Goal: Use online tool/utility: Utilize a website feature to perform a specific function

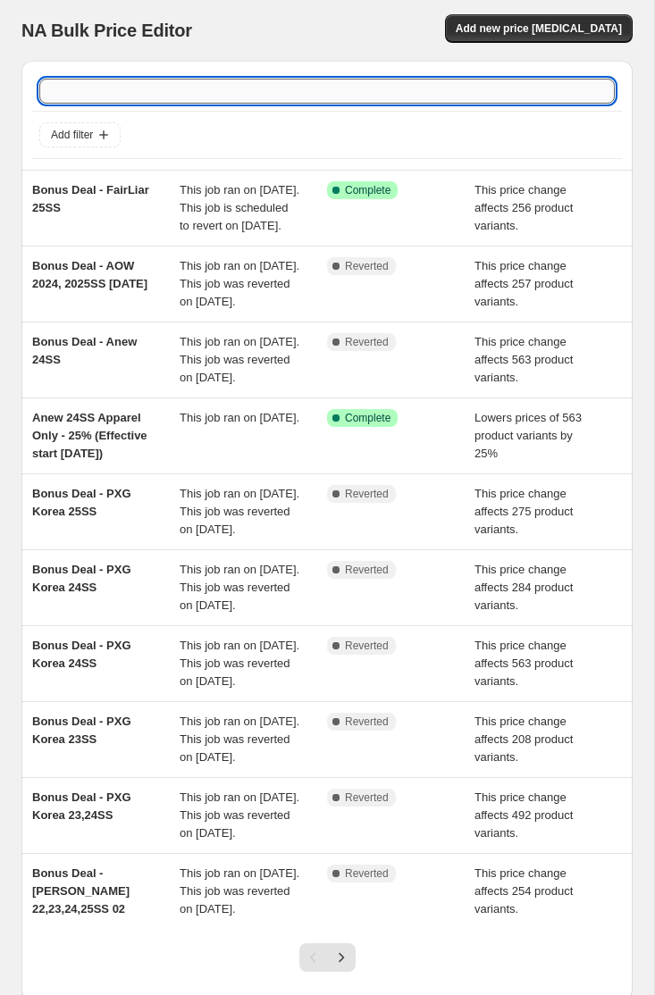
click at [200, 92] on input "text" at bounding box center [326, 91] width 575 height 25
type input "kan"
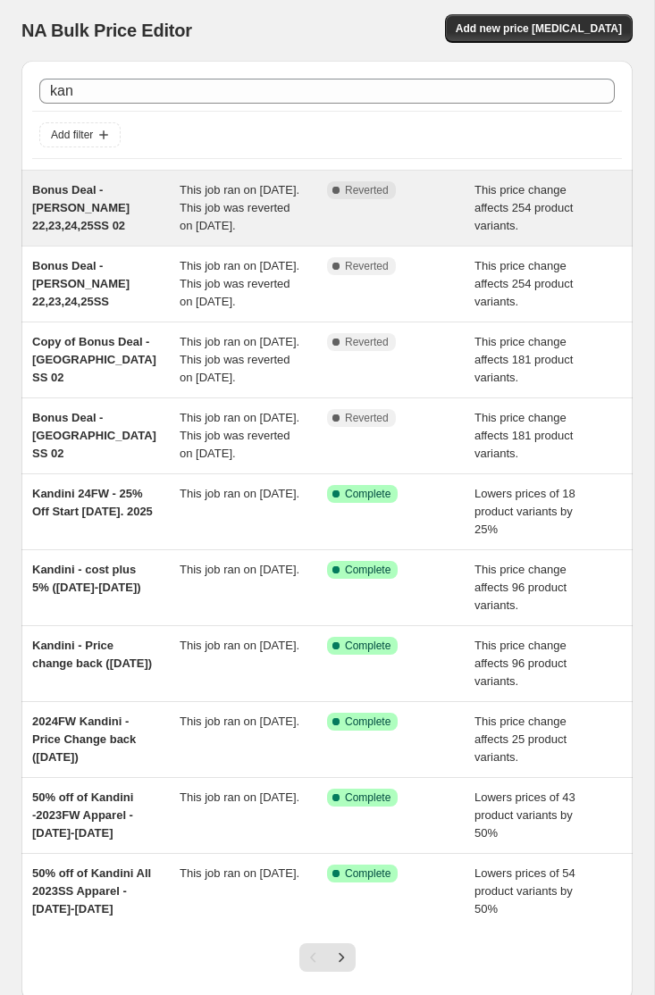
click at [155, 223] on div "Bonus Deal - [PERSON_NAME] 22,23,24,25SS 02" at bounding box center [105, 208] width 147 height 54
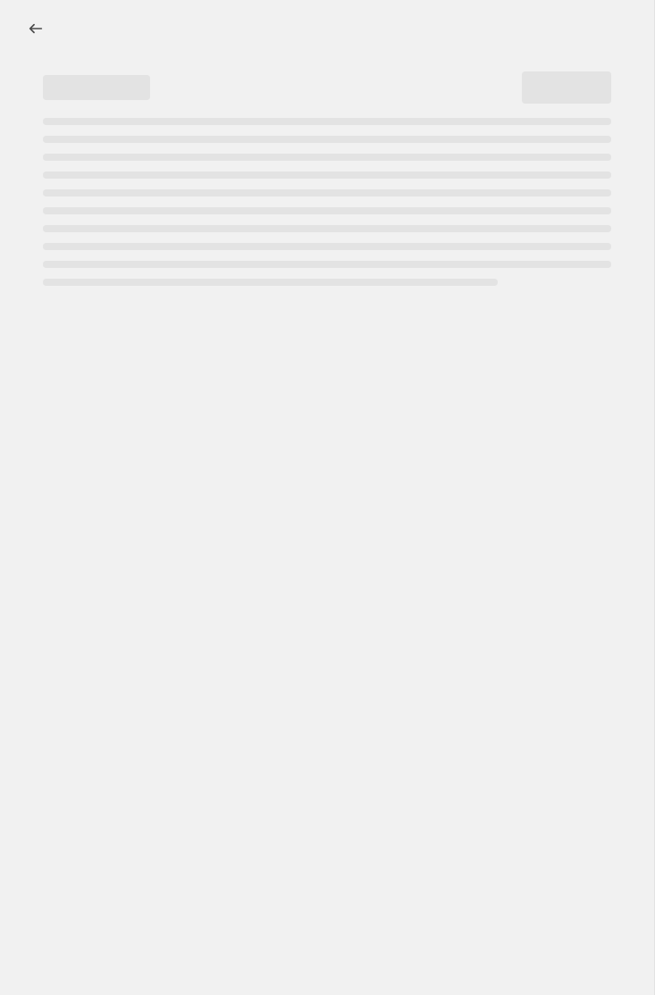
select select "margin"
select select "remove"
select select "collection"
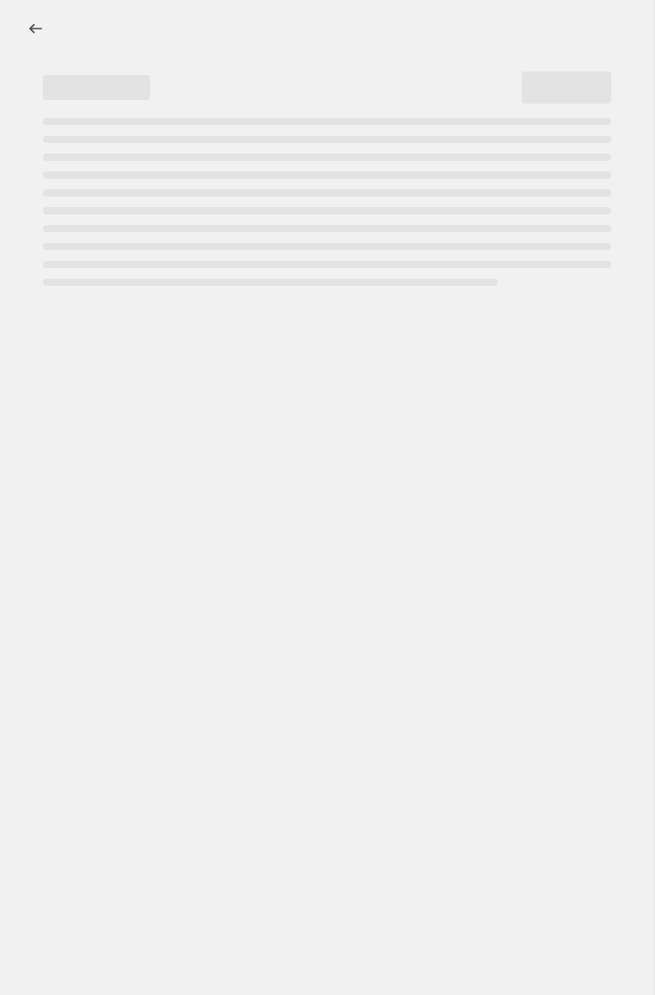
select select "collection"
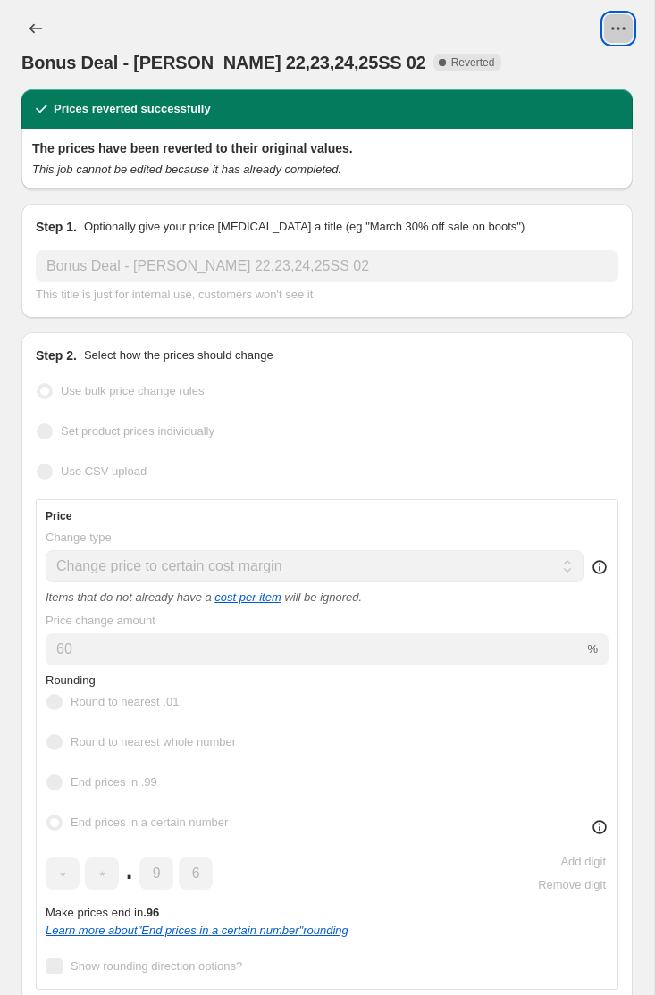
click at [621, 26] on icon "View actions for Bonus Deal - Kandini 22,23,24,25SS 02" at bounding box center [618, 29] width 18 height 18
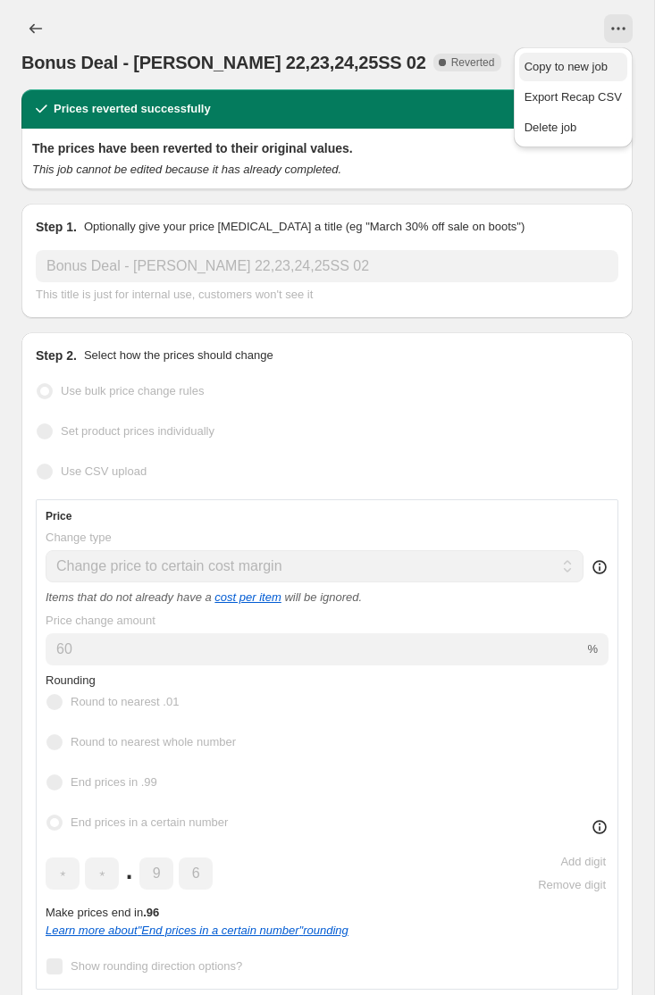
click at [590, 63] on span "Copy to new job" at bounding box center [565, 66] width 83 height 13
select select "margin"
select select "remove"
select select "collection"
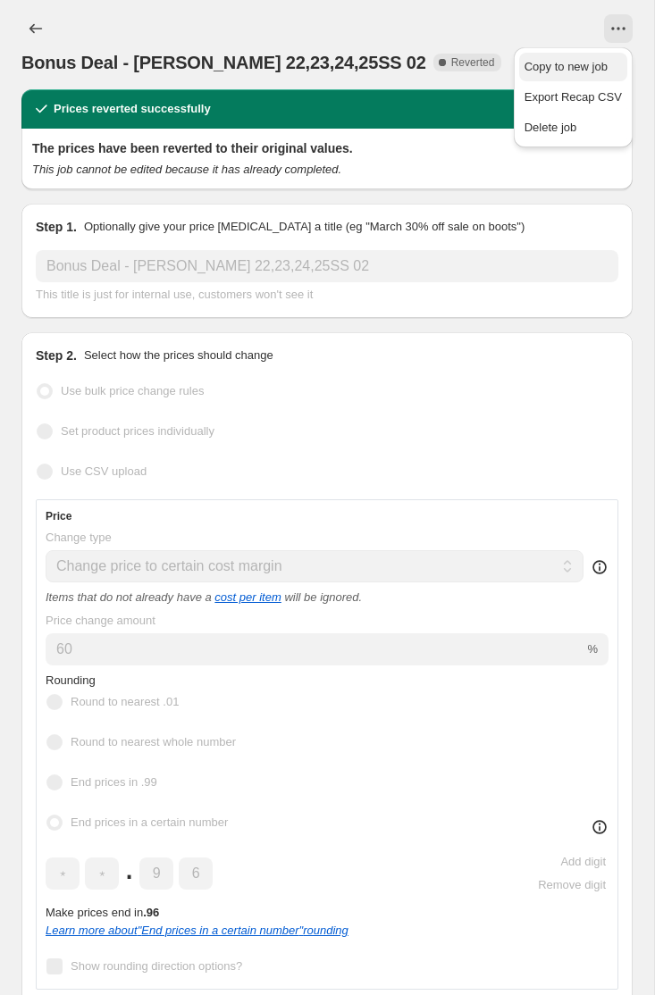
select select "collection"
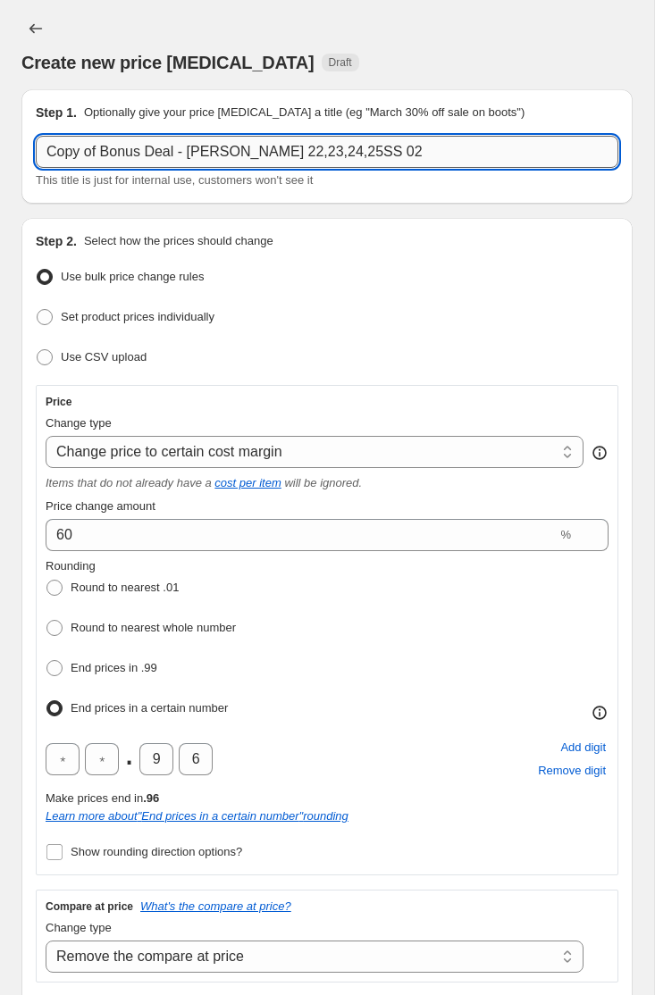
drag, startPoint x: 100, startPoint y: 150, endPoint x: 52, endPoint y: 145, distance: 48.5
click at [52, 145] on input "Copy of Bonus Deal - [PERSON_NAME] 22,23,24,25SS 02" at bounding box center [327, 152] width 582 height 32
click at [317, 161] on input "Bonus Deal - [PERSON_NAME] 22,23,24,25SS 02" at bounding box center [327, 152] width 582 height 32
type input "Bonus Deal - [PERSON_NAME] 22,23,24,25SS 03"
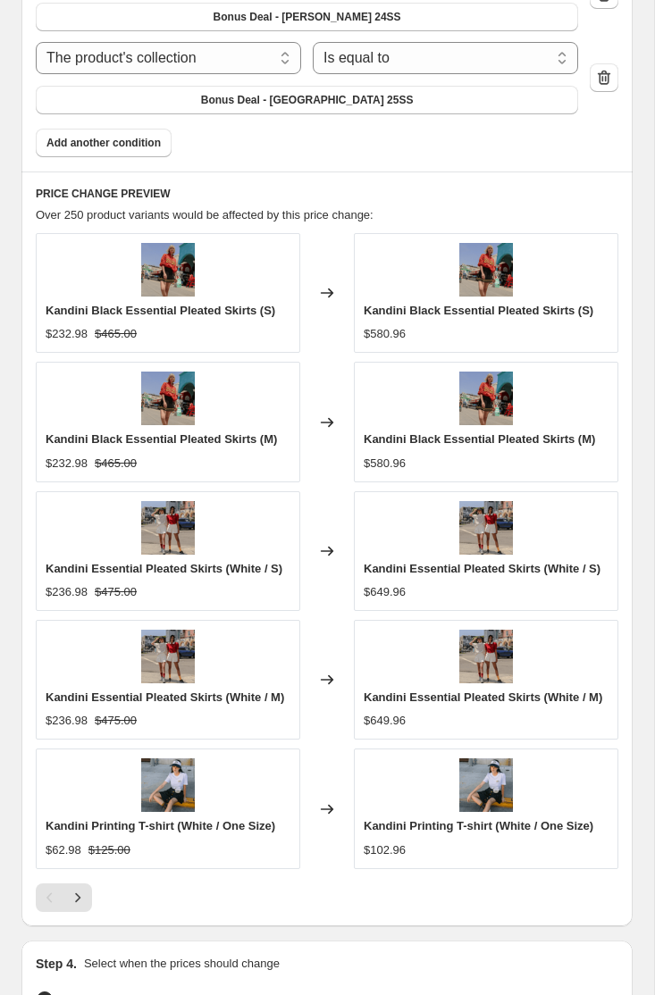
scroll to position [1882, 0]
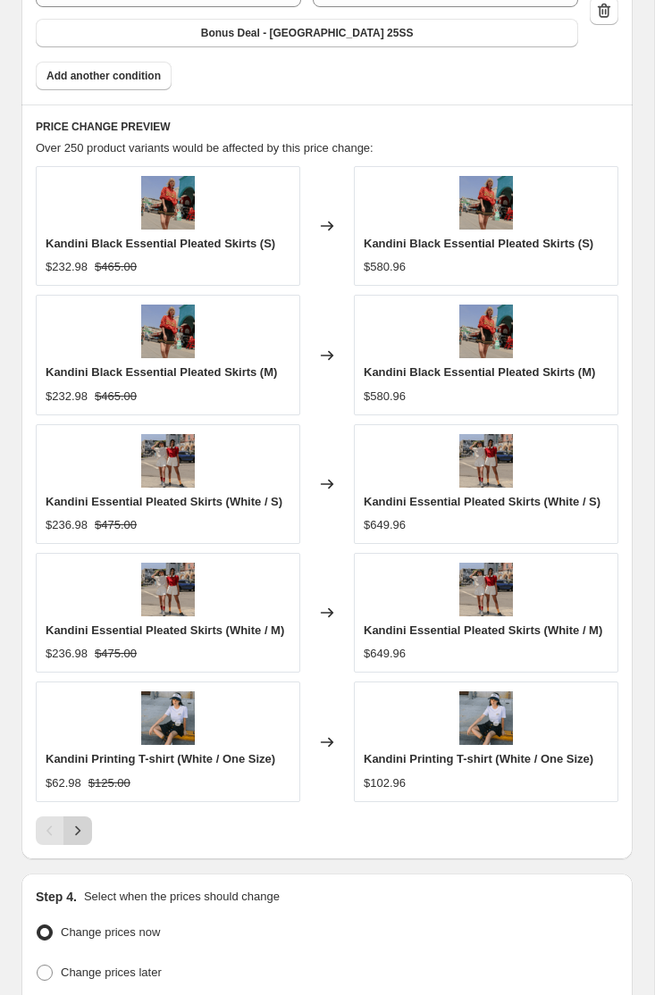
click at [77, 839] on icon "Next" at bounding box center [78, 831] width 18 height 18
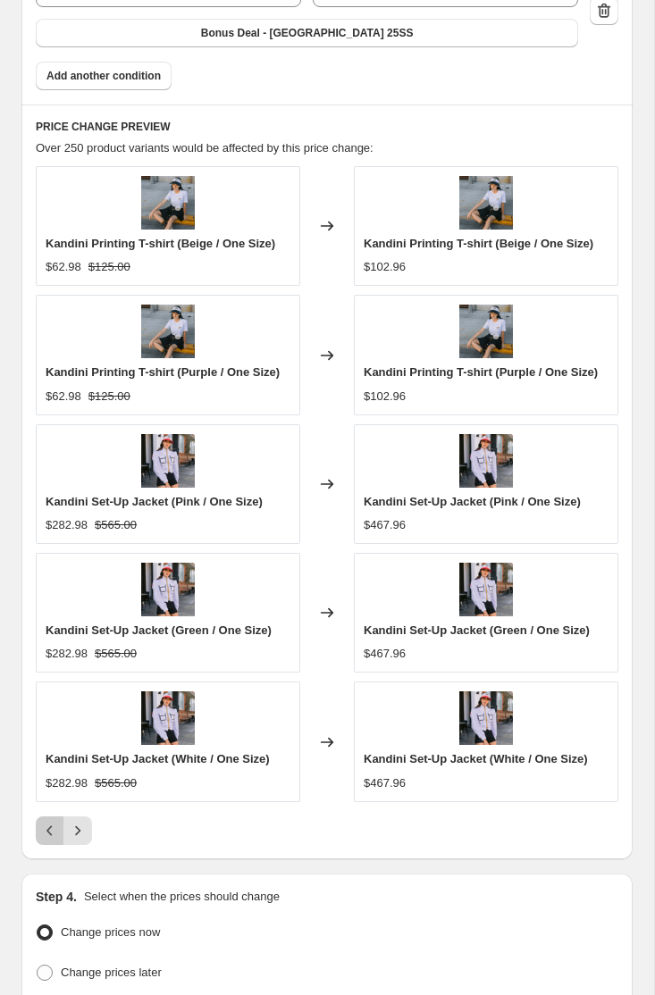
click at [52, 827] on icon "Previous" at bounding box center [50, 831] width 18 height 18
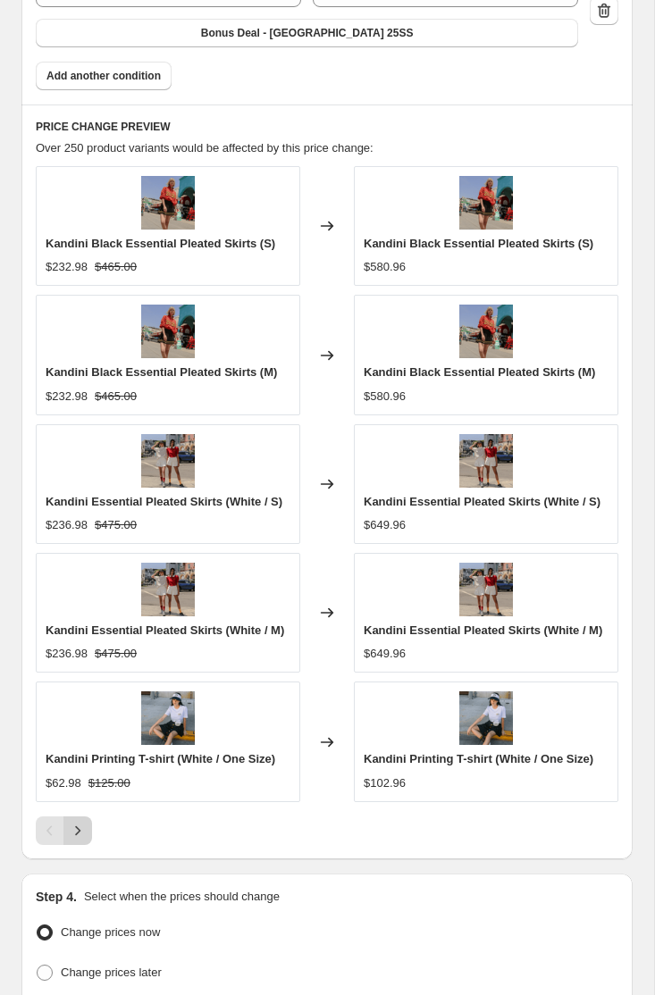
click at [81, 835] on icon "Next" at bounding box center [78, 831] width 18 height 18
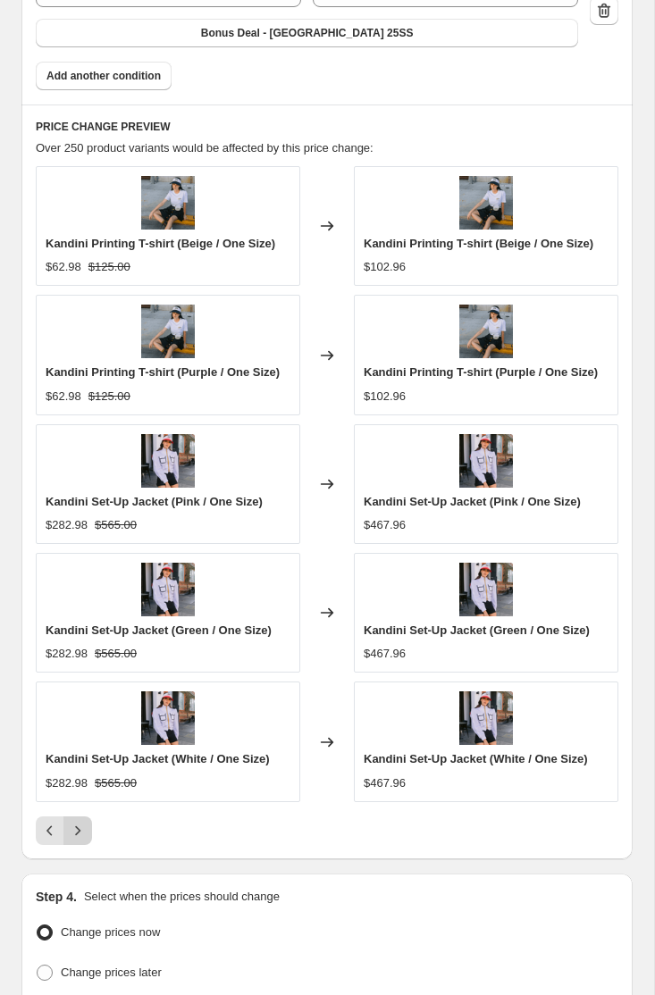
click at [81, 828] on icon "Next" at bounding box center [78, 831] width 18 height 18
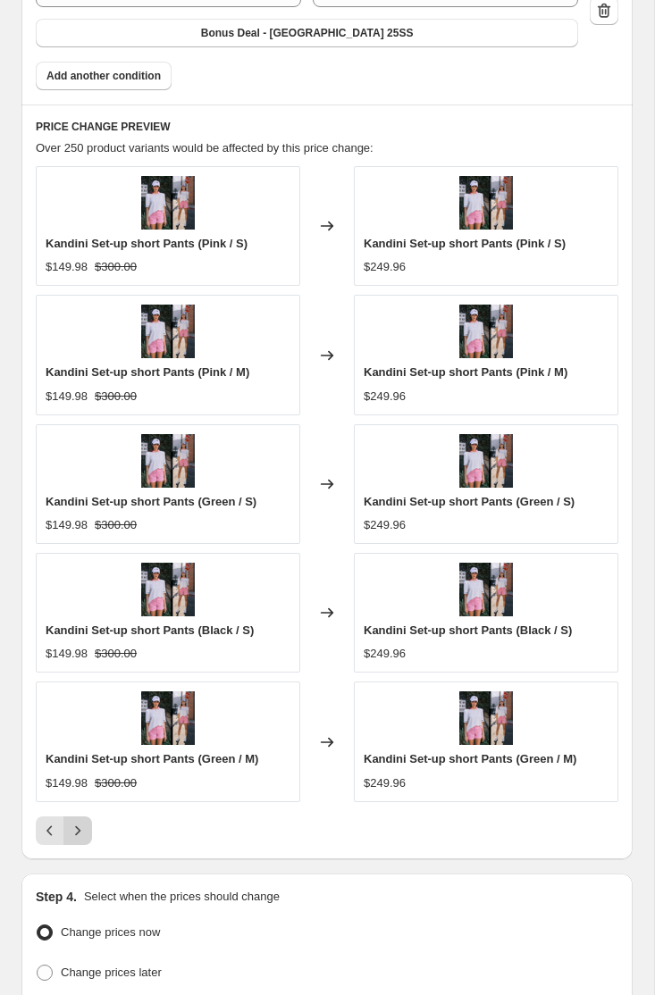
click at [81, 828] on icon "Next" at bounding box center [78, 831] width 18 height 18
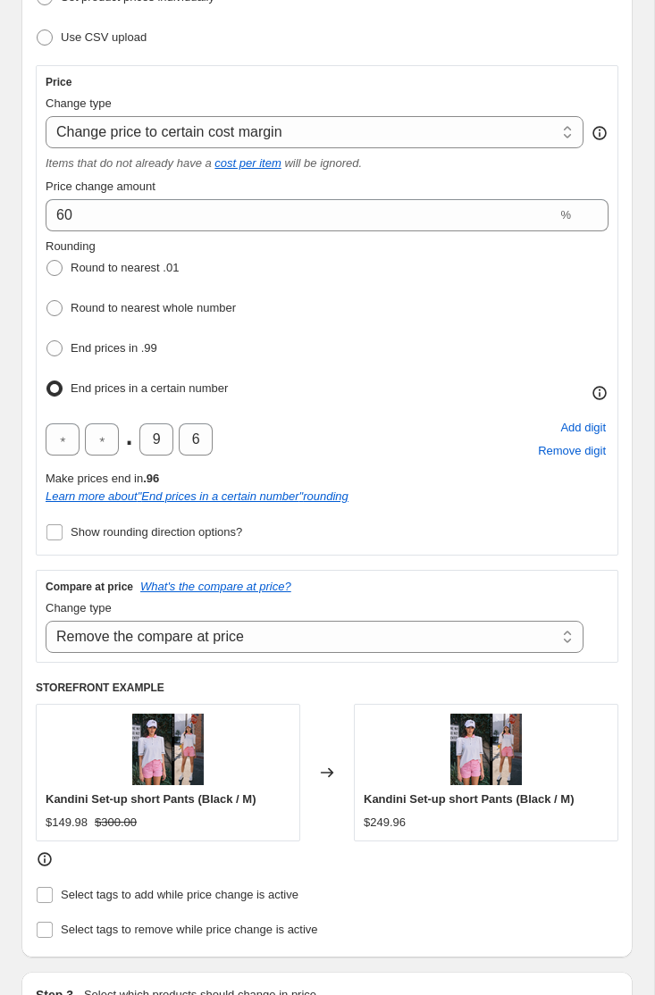
scroll to position [261, 0]
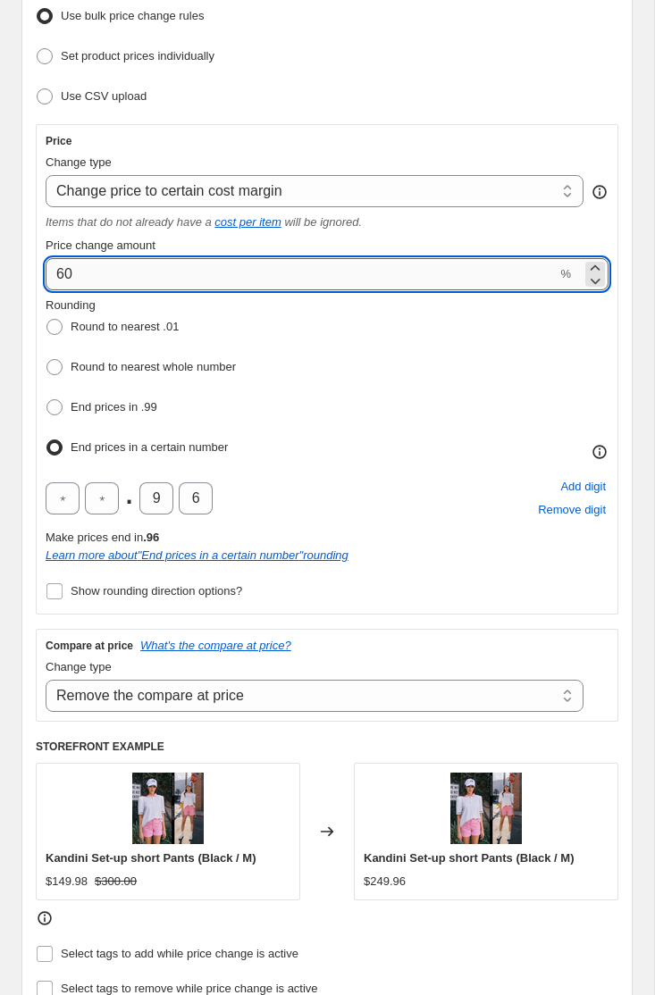
click at [95, 280] on input "60" at bounding box center [301, 274] width 511 height 32
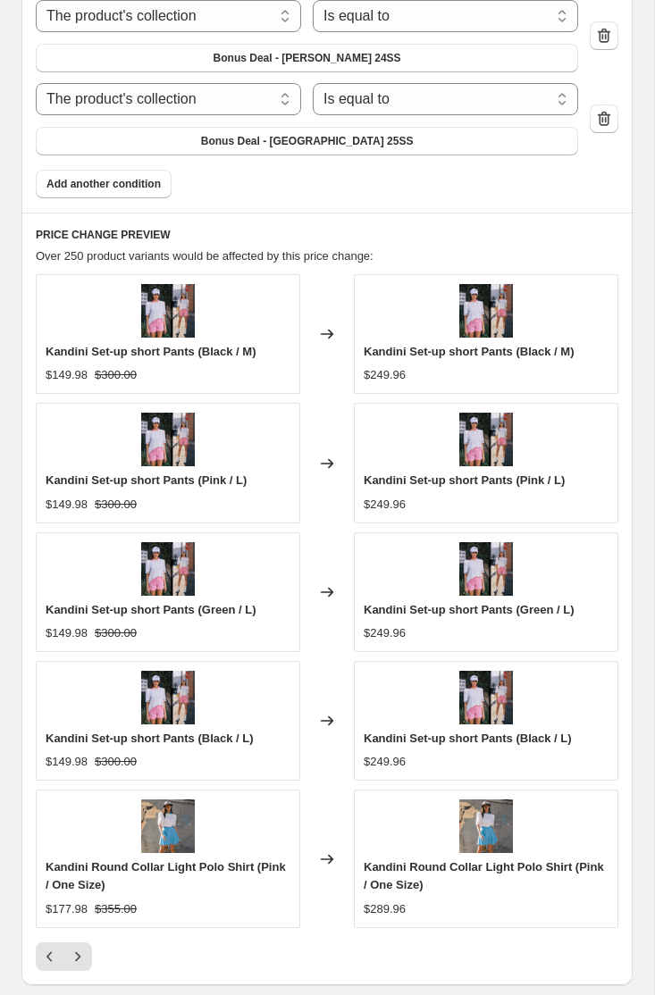
scroll to position [2087, 0]
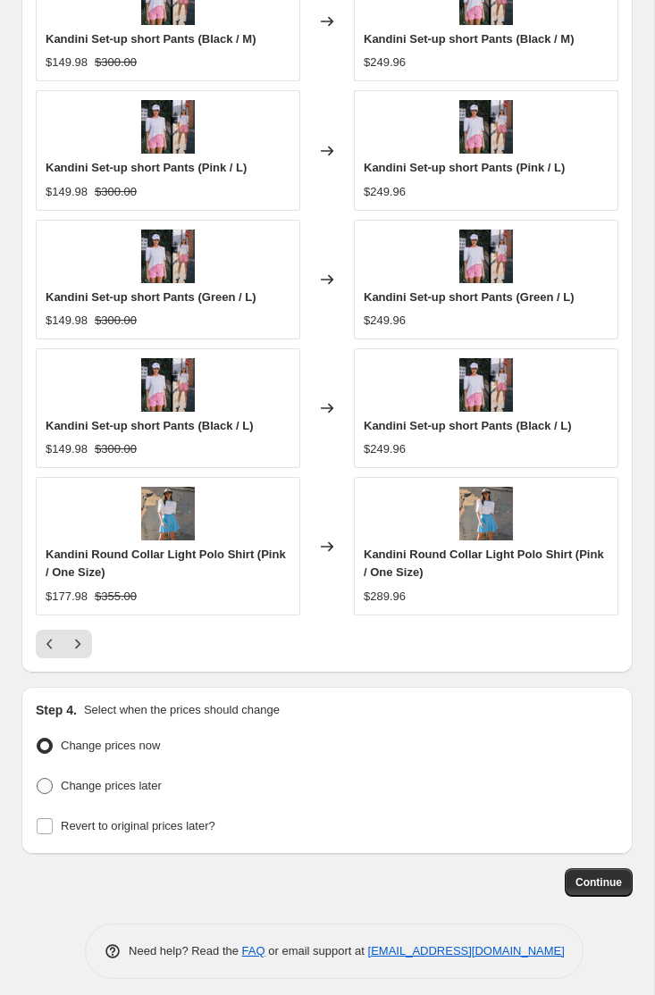
type input "65"
click at [129, 780] on span "Change prices later" at bounding box center [111, 785] width 101 height 13
click at [38, 779] on input "Change prices later" at bounding box center [37, 778] width 1 height 1
radio input "true"
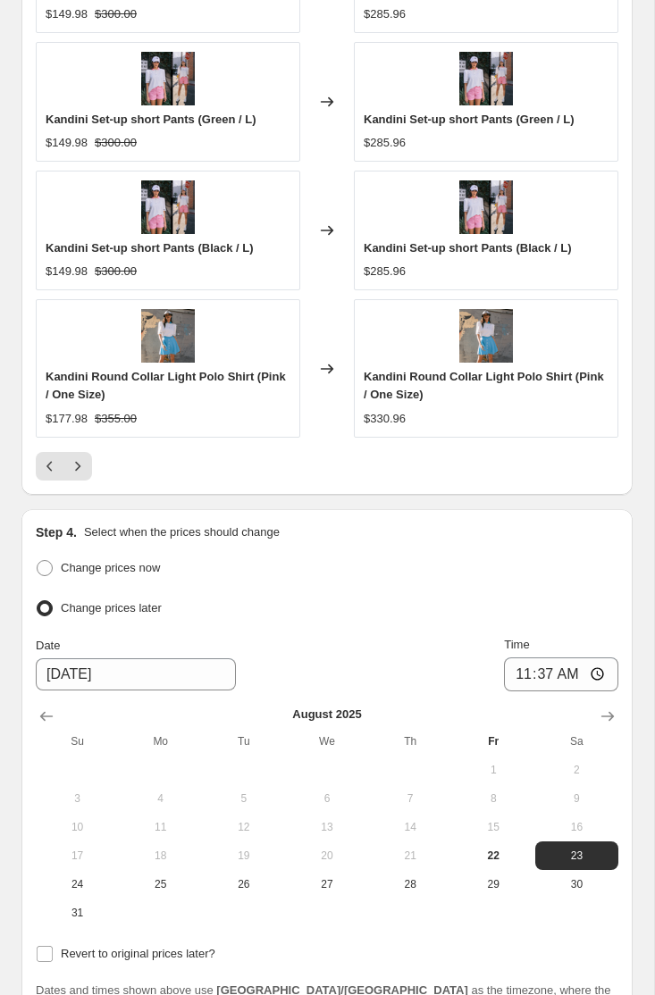
scroll to position [2362, 0]
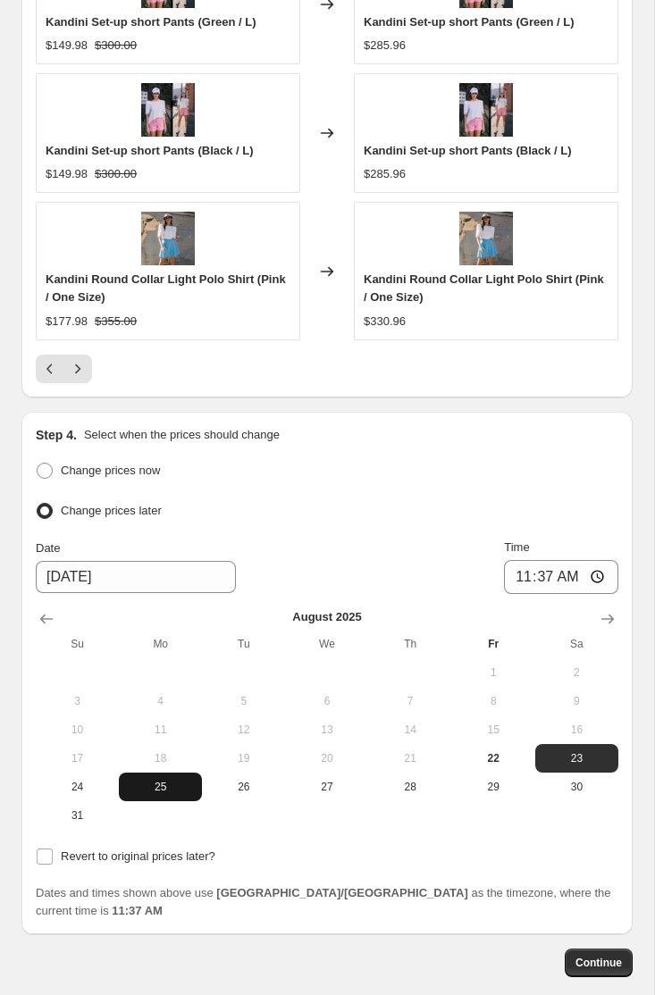
click at [154, 780] on span "25" at bounding box center [160, 787] width 69 height 14
type input "[DATE]"
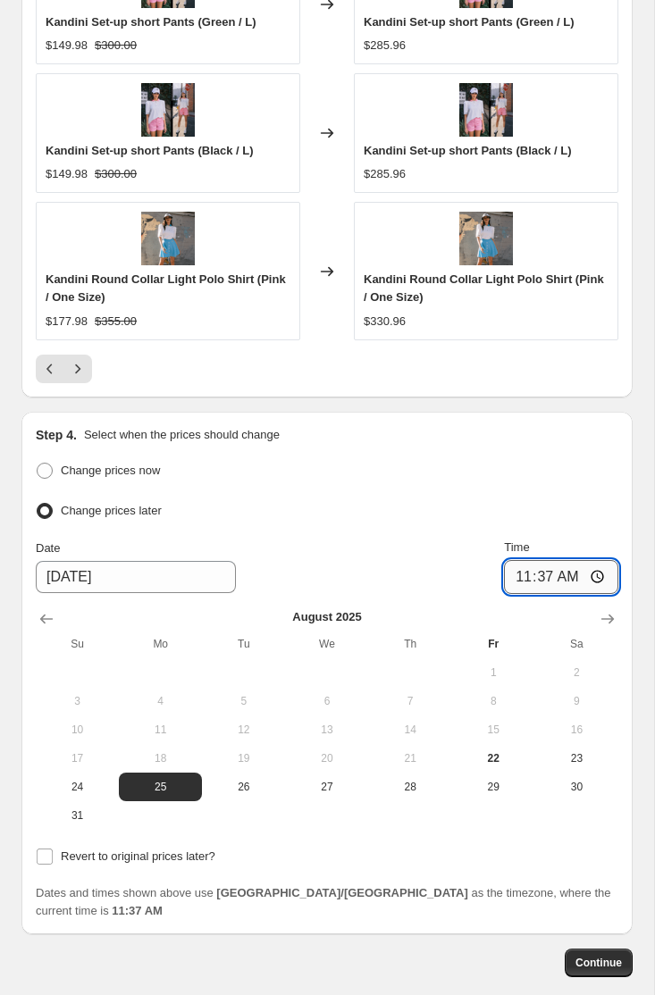
click at [603, 563] on input "11:37" at bounding box center [561, 577] width 114 height 34
type input "00:00"
click at [351, 904] on div "Dates and times shown above use America/[GEOGRAPHIC_DATA] as the timezone, wher…" at bounding box center [327, 902] width 582 height 36
click at [168, 850] on span "Revert to original prices later?" at bounding box center [138, 856] width 155 height 13
click at [53, 849] on input "Revert to original prices later?" at bounding box center [45, 857] width 16 height 16
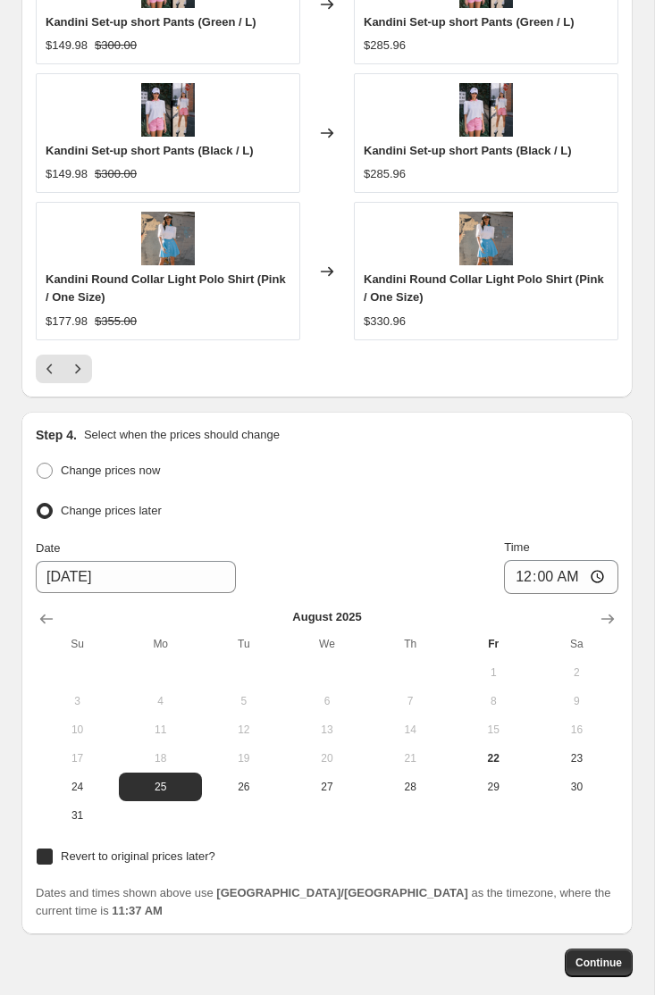
checkbox input "true"
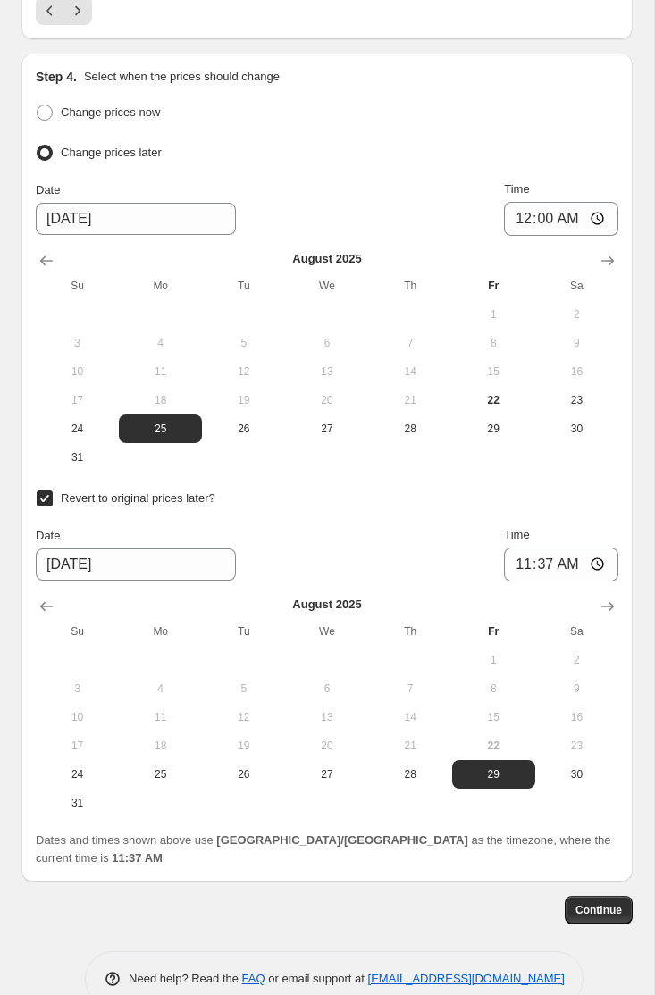
scroll to position [2733, 0]
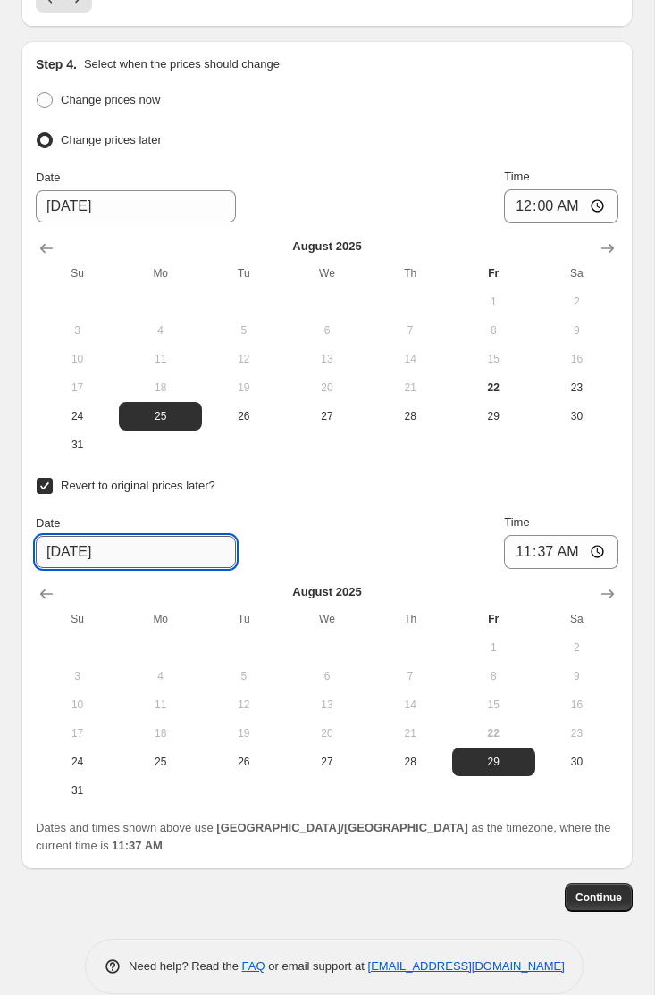
click at [148, 536] on input "[DATE]" at bounding box center [136, 552] width 200 height 32
click at [332, 748] on button "27" at bounding box center [326, 762] width 83 height 29
type input "[DATE]"
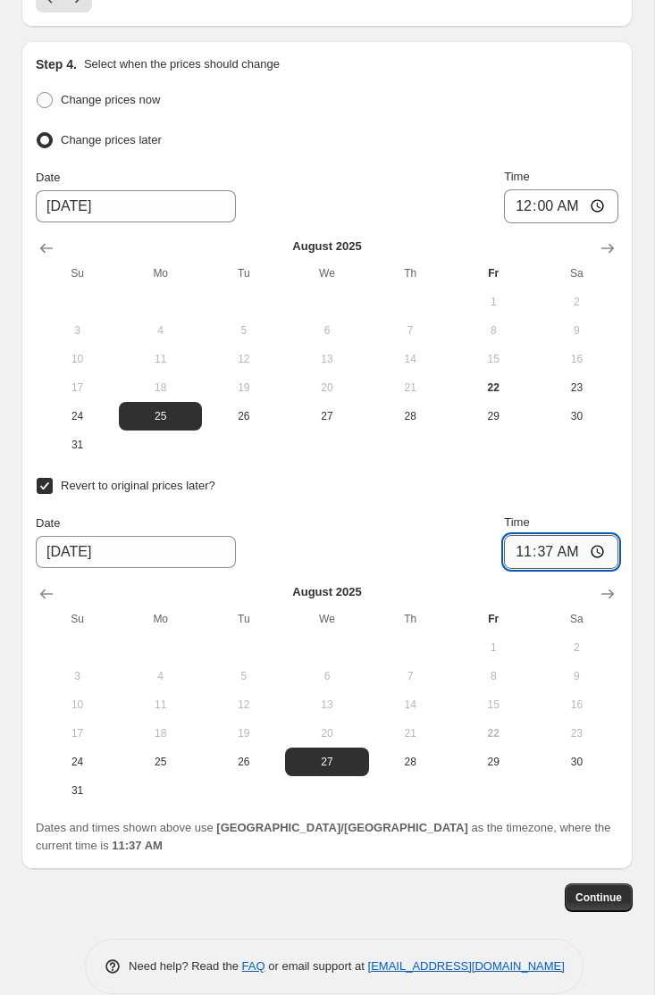
click at [598, 545] on input "11:37" at bounding box center [561, 552] width 114 height 34
type input "23:59"
click at [351, 900] on div "Continue" at bounding box center [326, 897] width 611 height 29
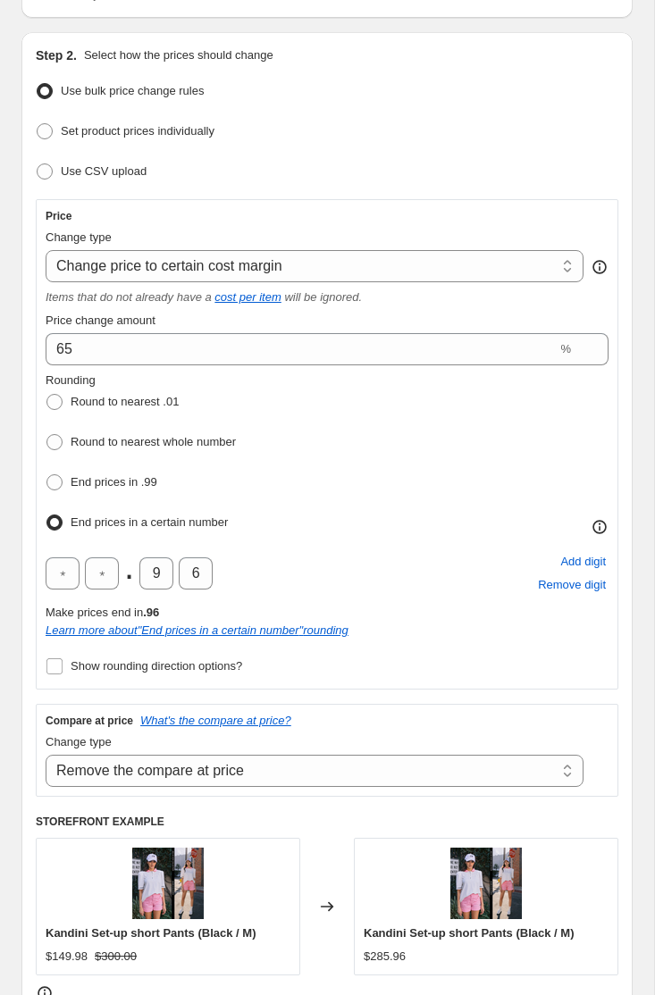
scroll to position [114, 0]
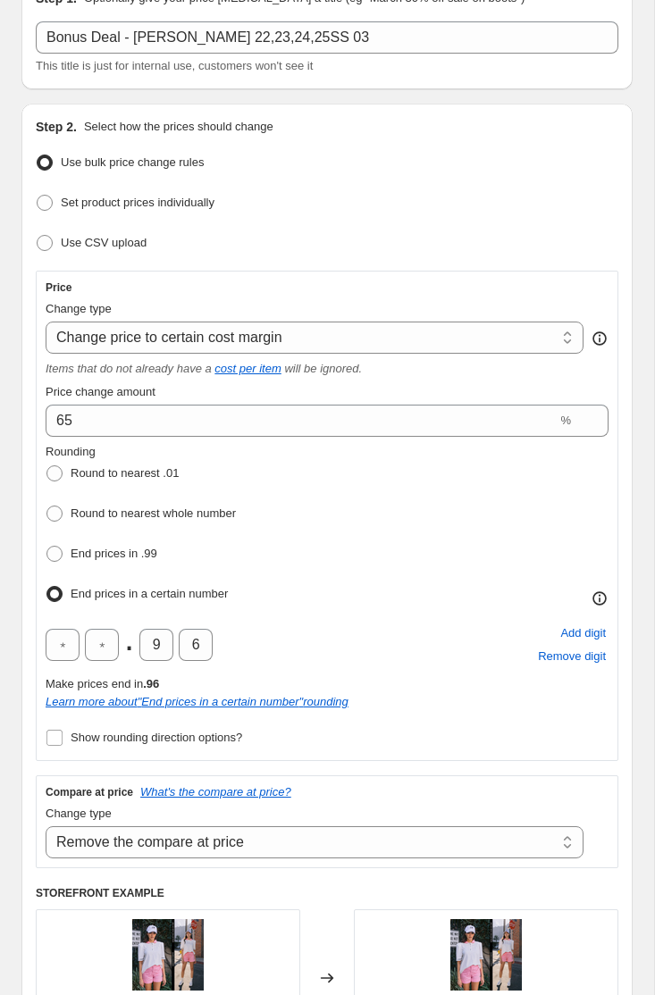
click at [402, 607] on div "Rounding Round to nearest .01 Round to nearest whole number End prices in .99 E…" at bounding box center [327, 597] width 563 height 308
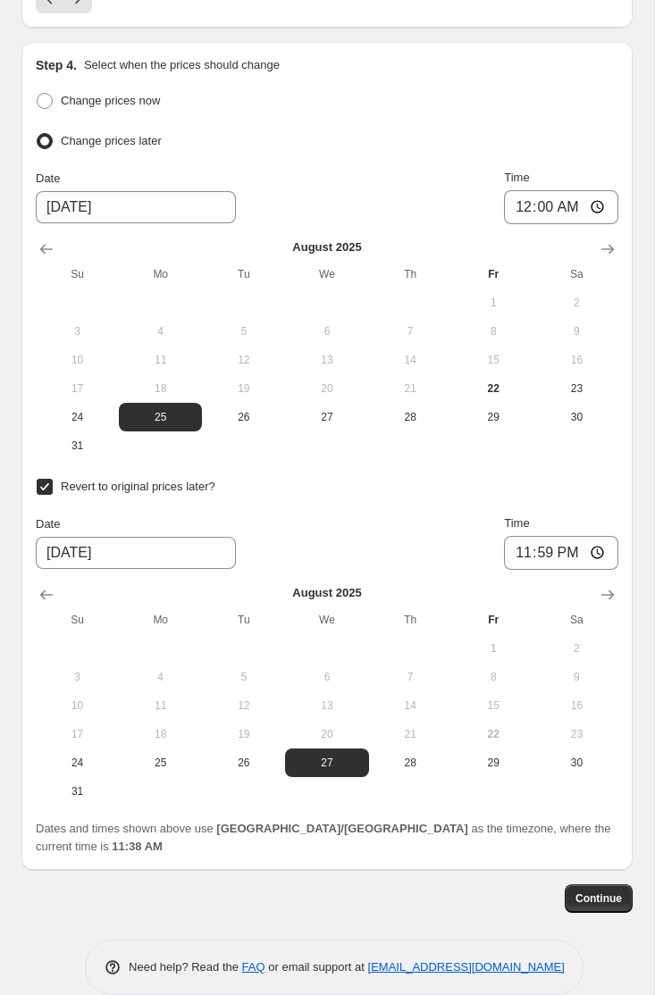
scroll to position [2734, 0]
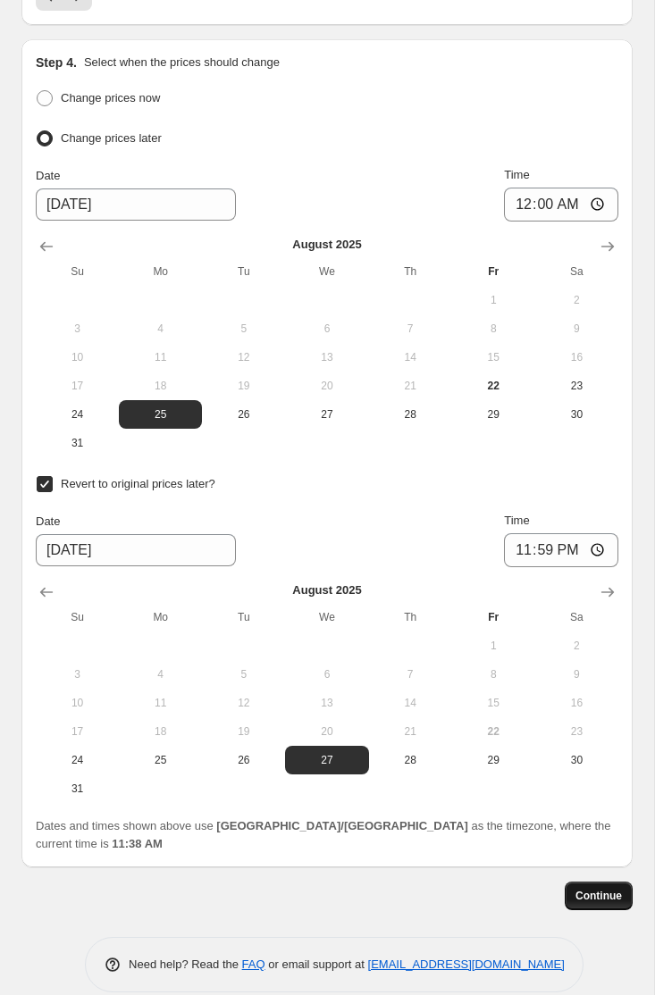
click at [593, 890] on span "Continue" at bounding box center [598, 896] width 46 height 14
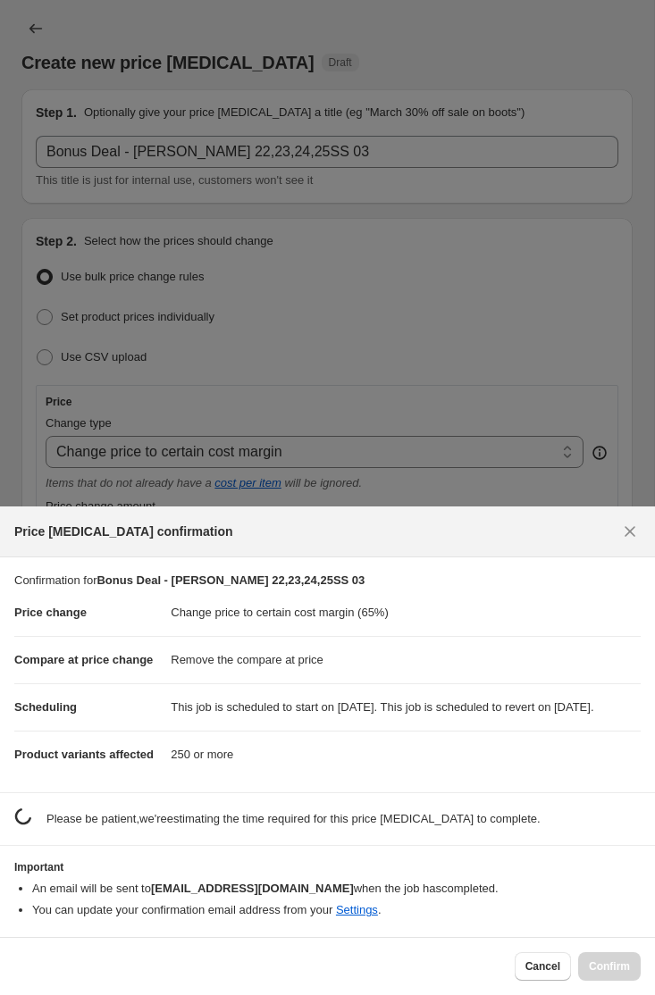
scroll to position [0, 0]
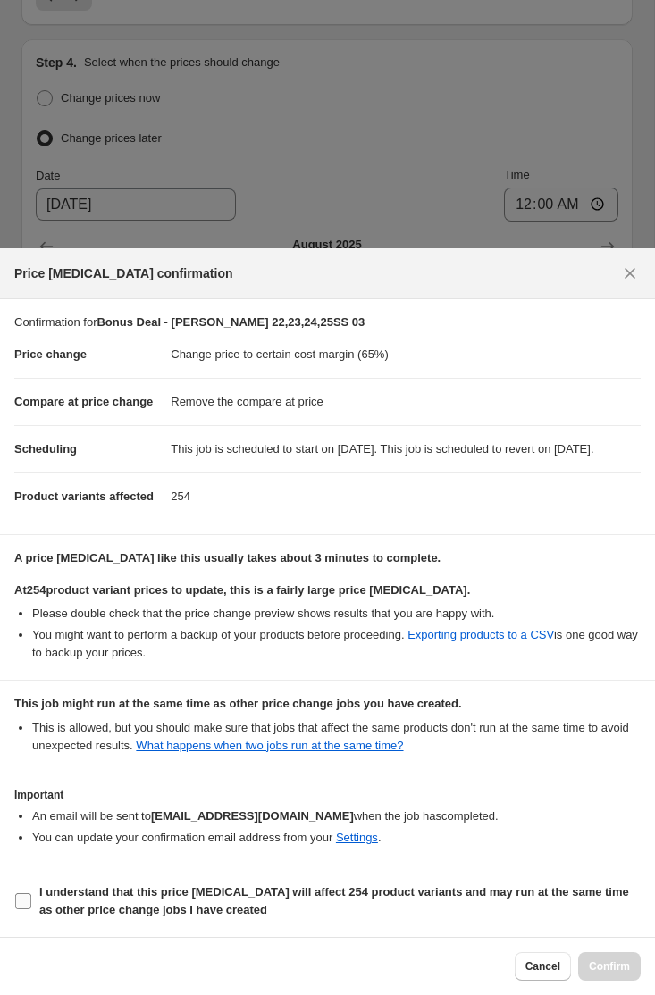
click at [179, 897] on b "I understand that this price [MEDICAL_DATA] will affect 254 product variants an…" at bounding box center [334, 900] width 590 height 31
click at [31, 897] on input "I understand that this price [MEDICAL_DATA] will affect 254 product variants an…" at bounding box center [23, 901] width 16 height 16
checkbox input "true"
click at [610, 967] on span "Confirm" at bounding box center [609, 966] width 41 height 14
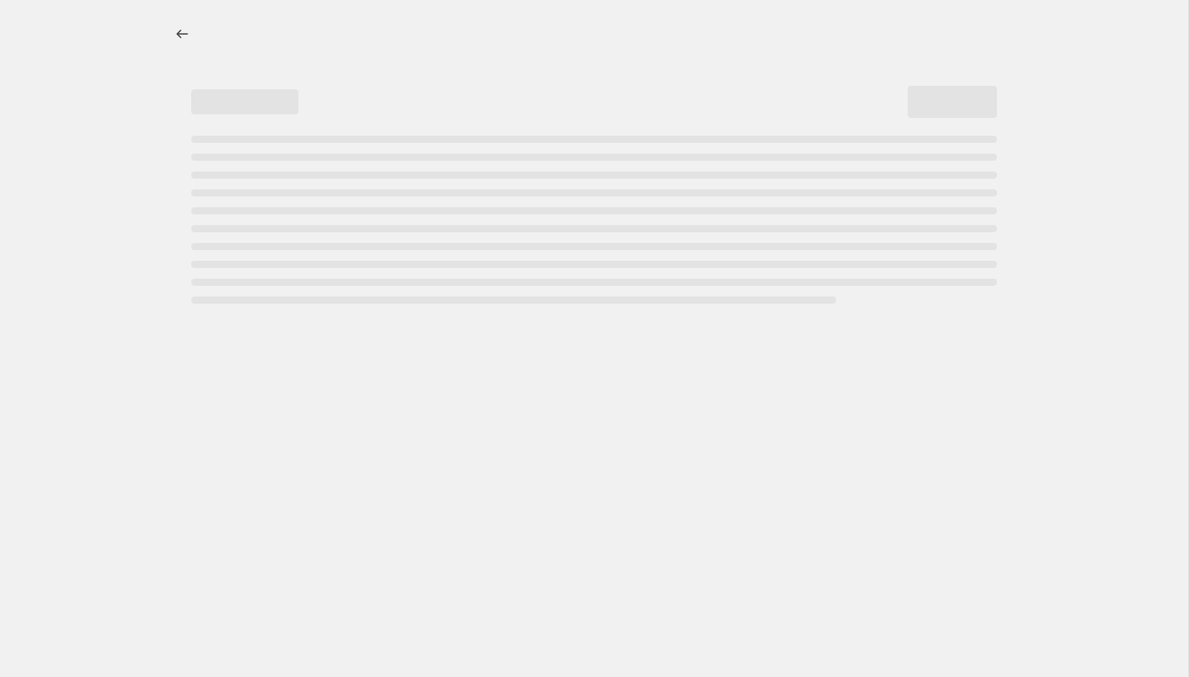
select select "margin"
select select "remove"
select select "collection"
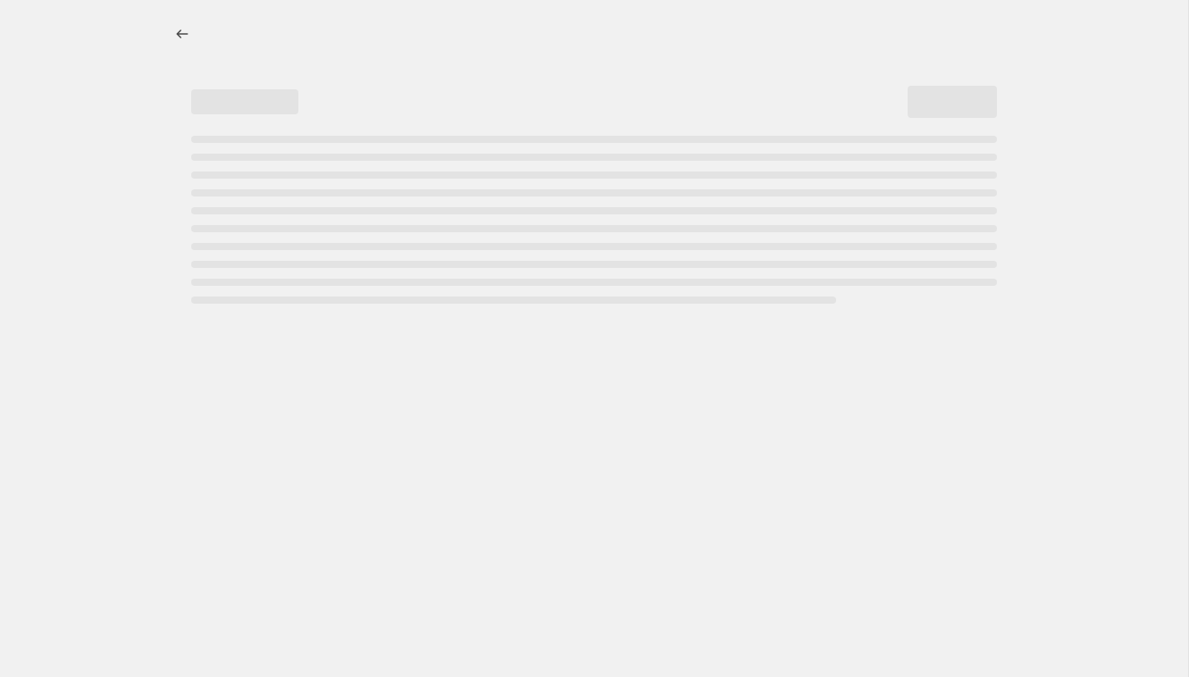
select select "collection"
